Goal: Information Seeking & Learning: Learn about a topic

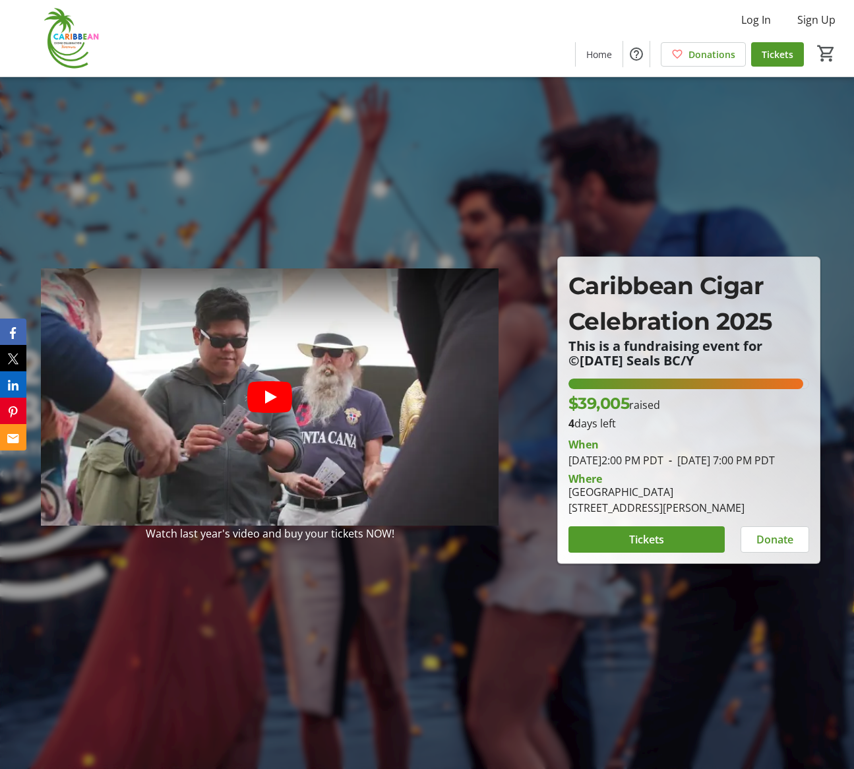
click at [278, 398] on icon "Play video" at bounding box center [269, 397] width 45 height 32
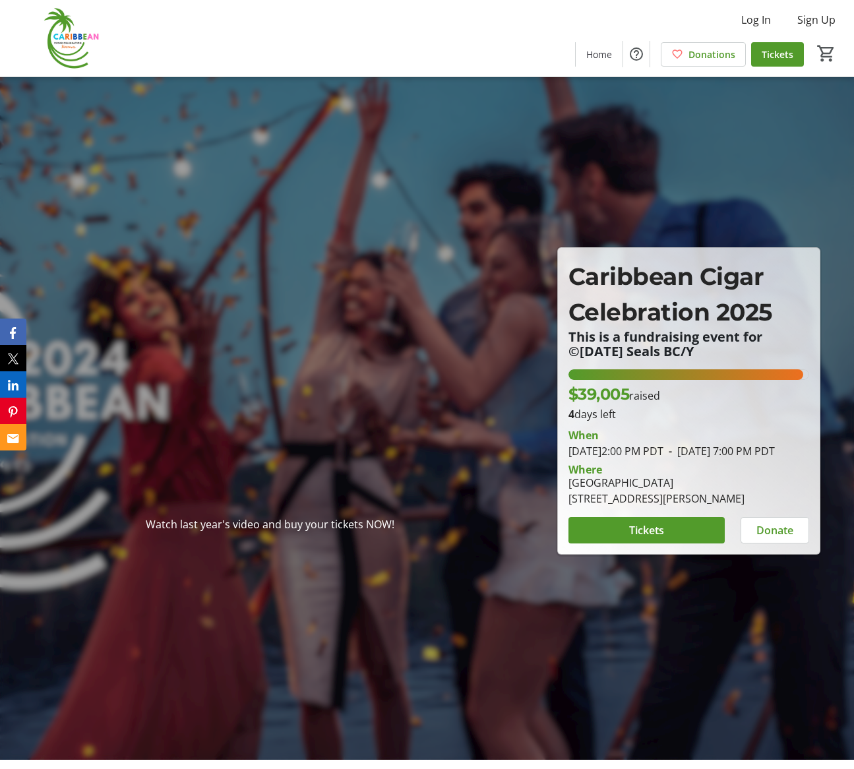
scroll to position [11, 0]
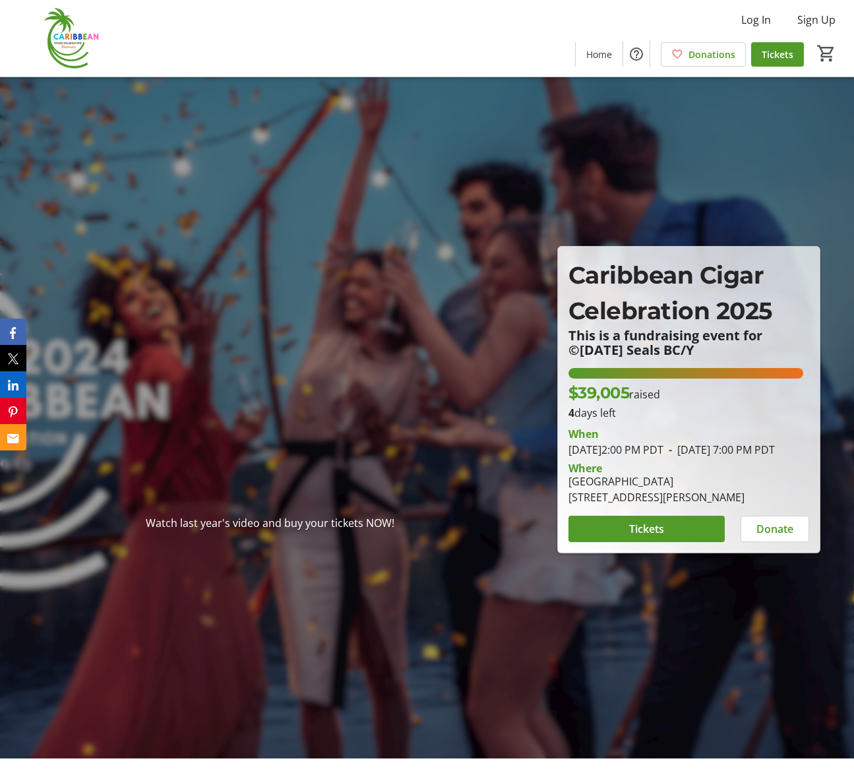
click at [69, 35] on img at bounding box center [66, 38] width 117 height 66
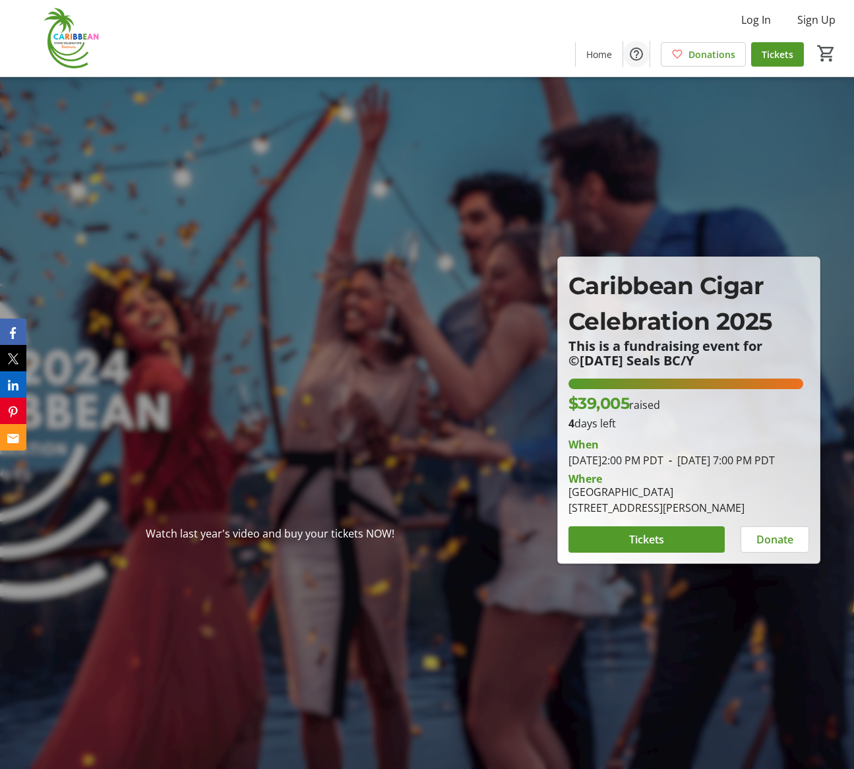
click at [640, 55] on mat-icon "Help" at bounding box center [637, 54] width 16 height 16
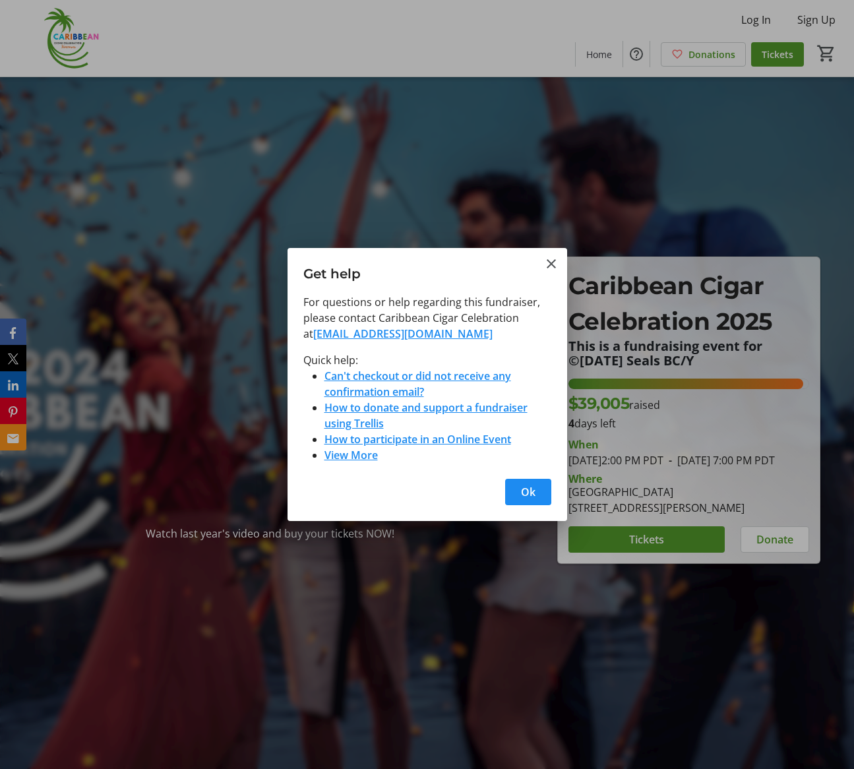
click at [395, 44] on div at bounding box center [427, 384] width 854 height 769
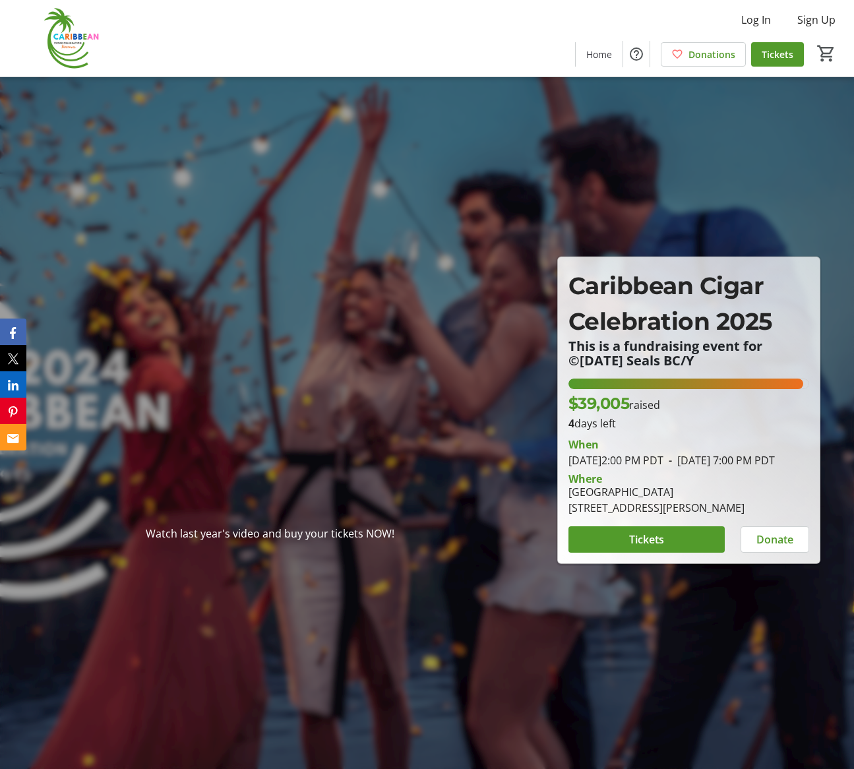
click at [75, 38] on img at bounding box center [66, 38] width 117 height 66
click at [68, 38] on img at bounding box center [66, 38] width 117 height 66
click at [242, 16] on div "Log In Sign Up Home Donations Tickets 0" at bounding box center [427, 38] width 854 height 77
